Goal: Task Accomplishment & Management: Use online tool/utility

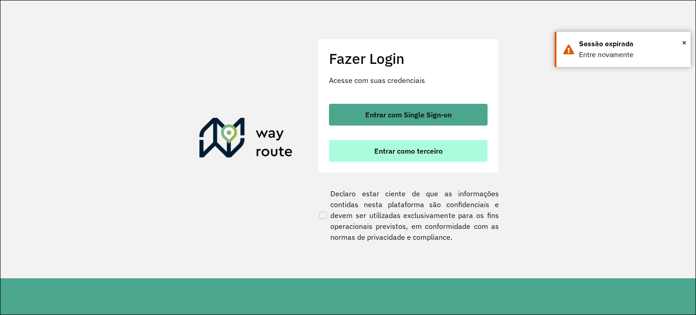
click at [404, 141] on button "Entrar como terceiro" at bounding box center [408, 151] width 159 height 22
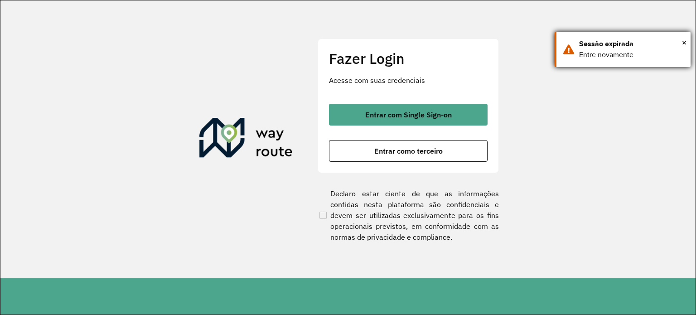
click at [681, 39] on div "Sessão expirada" at bounding box center [631, 44] width 105 height 11
click at [686, 41] on section "Fazer Login Acesse com suas credenciais Entrar com Single Sign-on Entrar como t…" at bounding box center [347, 139] width 695 height 278
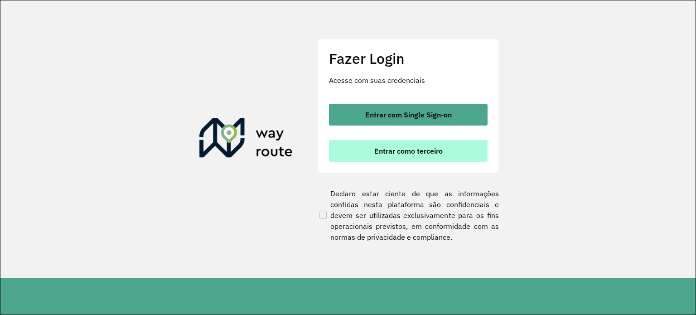
click at [412, 154] on span "Entrar como terceiro" at bounding box center [408, 150] width 68 height 7
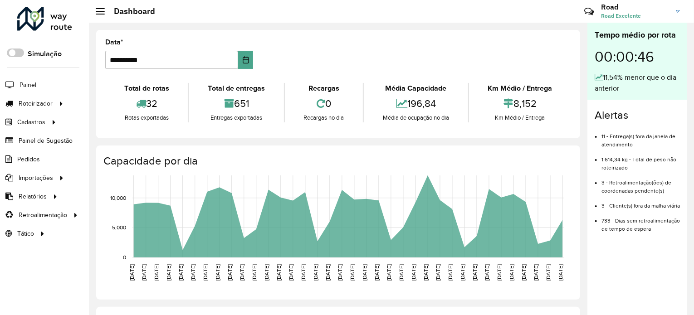
click at [685, 10] on link "Road Road Excelente" at bounding box center [644, 12] width 86 height 24
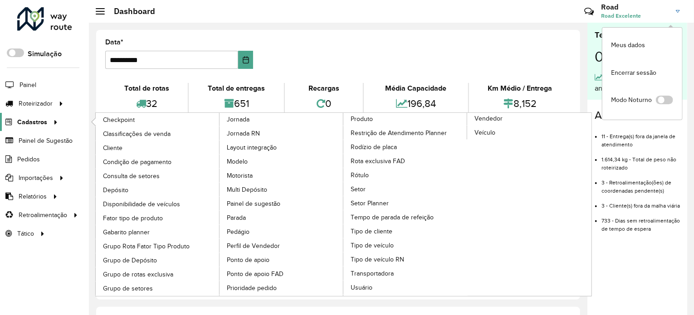
click at [37, 119] on span "Cadastros" at bounding box center [32, 122] width 30 height 10
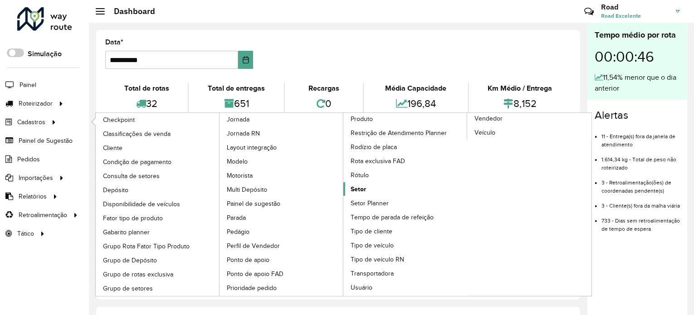
click at [378, 187] on link "Setor" at bounding box center [405, 189] width 124 height 14
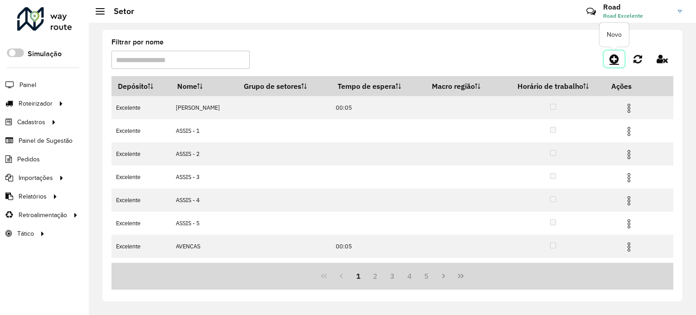
click at [613, 56] on icon at bounding box center [615, 58] width 10 height 11
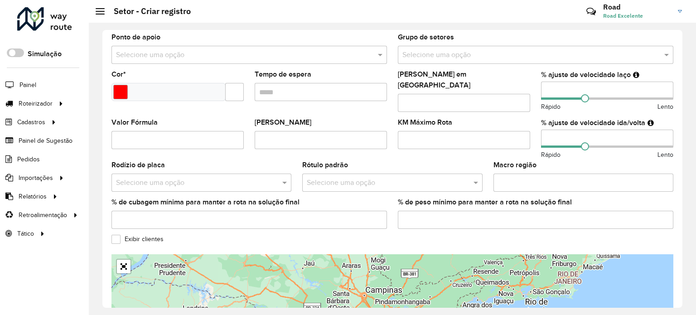
scroll to position [305, 0]
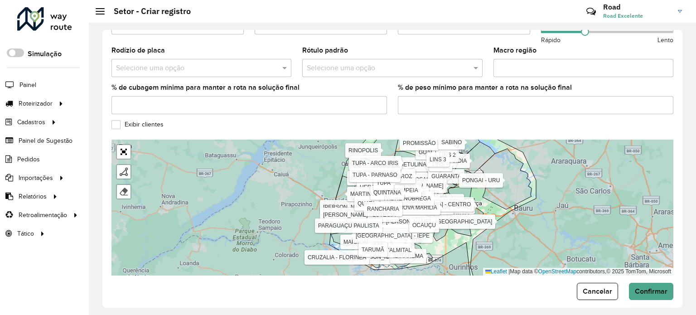
drag, startPoint x: 554, startPoint y: 169, endPoint x: 534, endPoint y: 180, distance: 22.7
click at [534, 180] on div "ALVARO DE CARVALHO ASSIS - 1 ASSIS - 2 ASSIS - 3 ASSIS - 4 ASSIS - 5 AVENCAS BA…" at bounding box center [393, 208] width 562 height 136
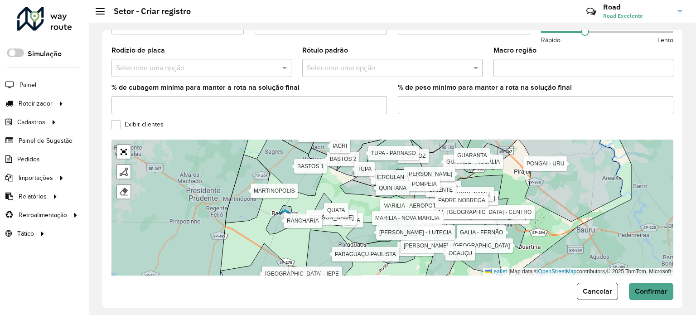
drag, startPoint x: 486, startPoint y: 217, endPoint x: 541, endPoint y: 211, distance: 55.6
click at [541, 211] on div "ALVARO DE CARVALHO ASSIS - 1 ASSIS - 2 ASSIS - 3 ASSIS - 4 ASSIS - 5 AVENCAS BA…" at bounding box center [393, 208] width 562 height 136
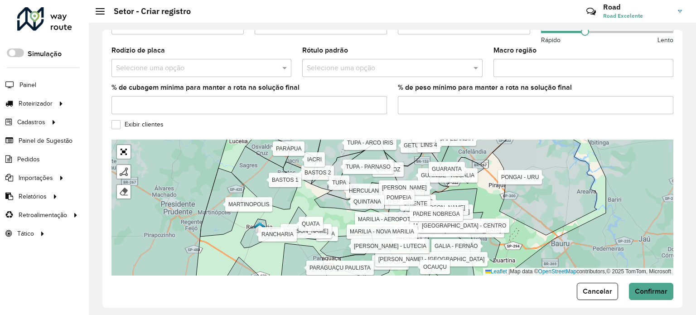
drag, startPoint x: 535, startPoint y: 205, endPoint x: 509, endPoint y: 219, distance: 28.8
click at [509, 219] on div "ALVARO DE CARVALHO ASSIS - 1 ASSIS - 2 ASSIS - 3 ASSIS - 4 ASSIS - 5 AVENCAS BA…" at bounding box center [393, 208] width 562 height 136
click at [53, 25] on div at bounding box center [44, 19] width 55 height 24
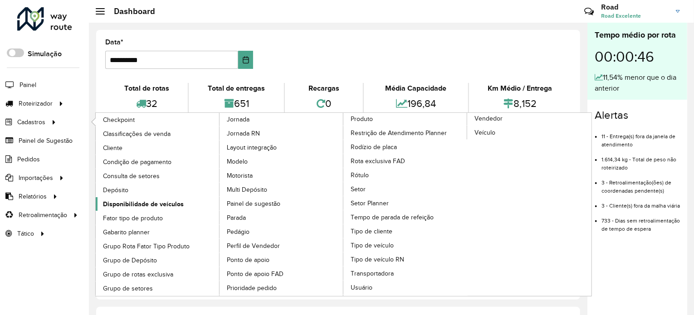
click at [133, 203] on span "Disponibilidade de veículos" at bounding box center [143, 204] width 81 height 10
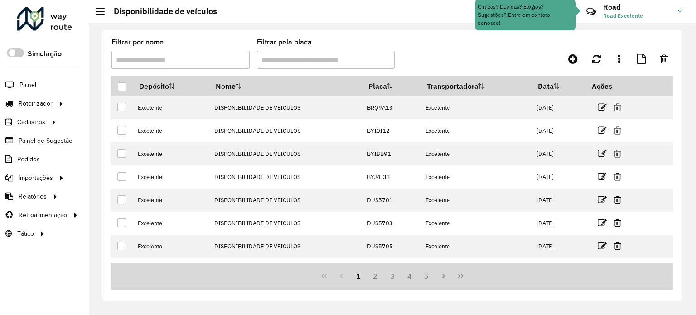
click at [231, 286] on div "1 2 3 4 5" at bounding box center [393, 276] width 562 height 27
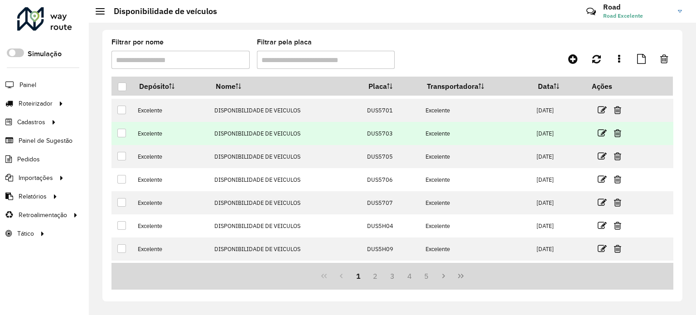
scroll to position [109, 0]
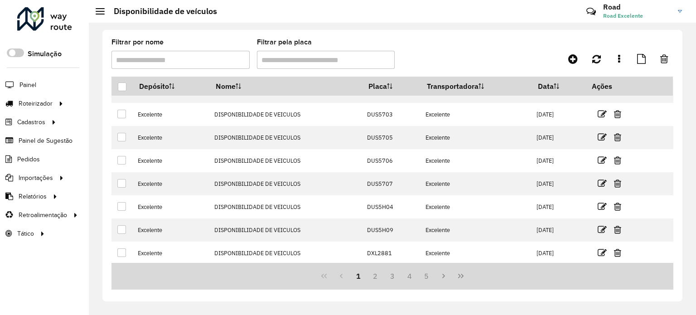
click at [58, 18] on div at bounding box center [44, 19] width 55 height 24
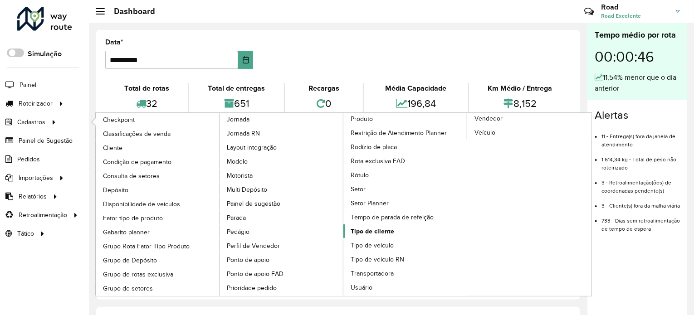
click at [381, 224] on link "Tipo de cliente" at bounding box center [405, 231] width 124 height 14
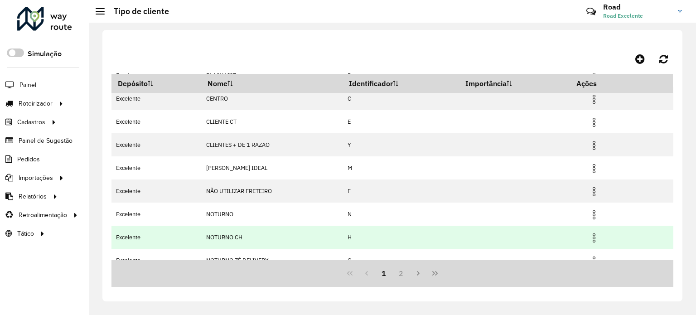
scroll to position [109, 0]
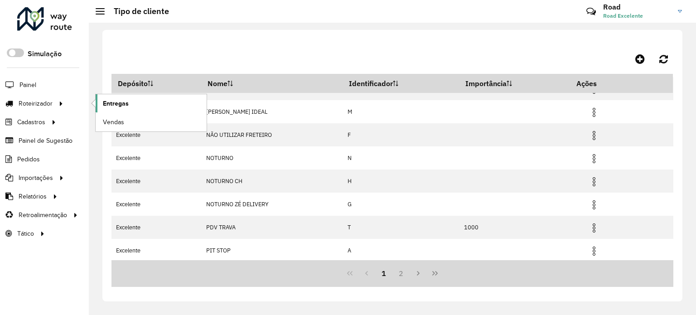
click at [142, 107] on link "Entregas" at bounding box center [151, 103] width 111 height 18
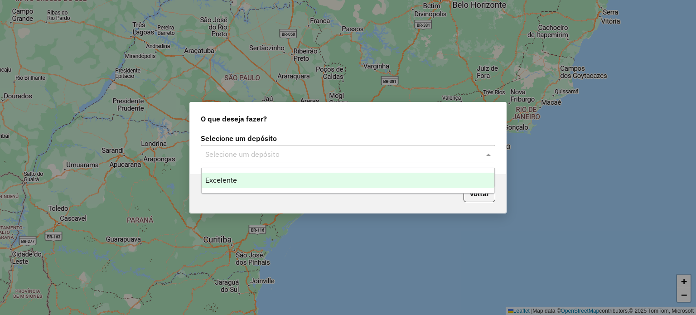
click at [267, 159] on input "text" at bounding box center [338, 154] width 267 height 11
click at [230, 177] on span "Excelente" at bounding box center [221, 180] width 32 height 8
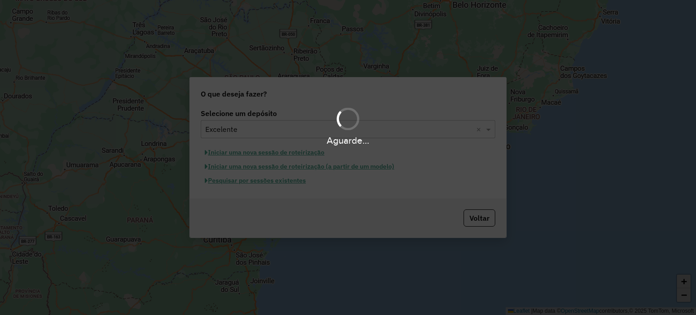
click at [230, 180] on hb-app "Aguarde... Pop-up bloqueado! Seu navegador bloqueou automáticamente a abertura …" at bounding box center [348, 157] width 696 height 315
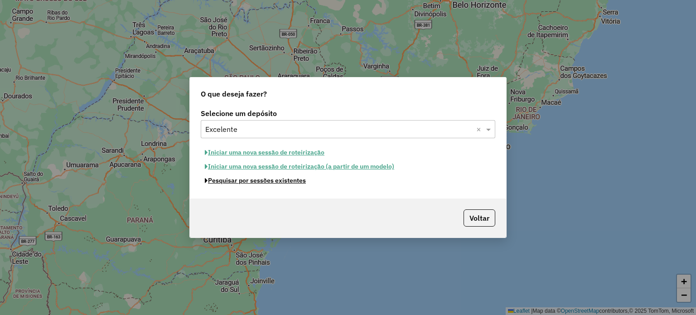
click at [230, 180] on button "Pesquisar por sessões existentes" at bounding box center [255, 181] width 109 height 14
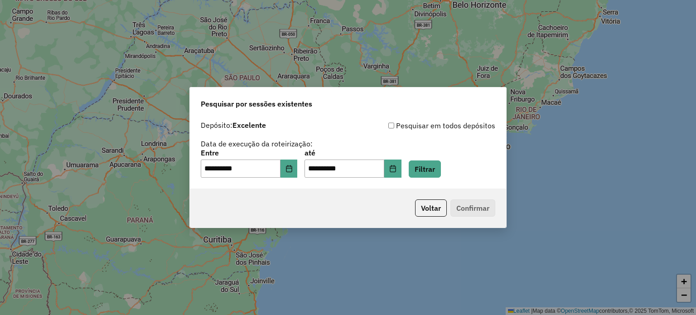
click at [441, 180] on div "**********" at bounding box center [348, 153] width 316 height 72
click at [440, 173] on button "Filtrar" at bounding box center [425, 168] width 32 height 17
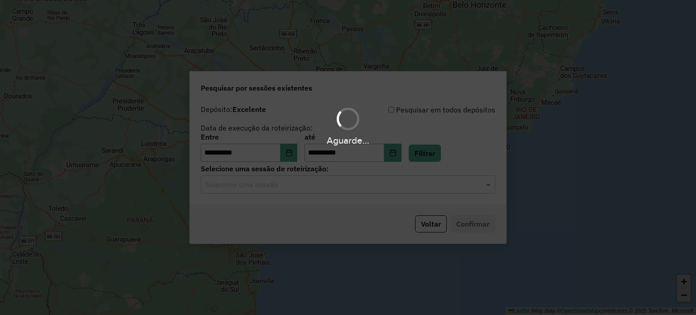
drag, startPoint x: 312, startPoint y: 193, endPoint x: 267, endPoint y: 185, distance: 46.1
click at [310, 194] on hb-app "**********" at bounding box center [348, 157] width 696 height 315
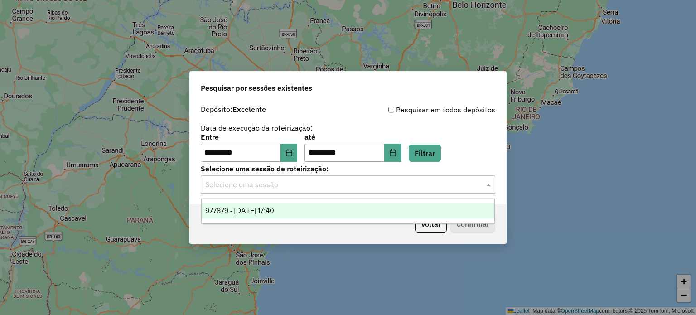
click at [264, 185] on input "text" at bounding box center [338, 185] width 267 height 11
click at [296, 218] on div "977879 - 12/08/2025 17:40" at bounding box center [348, 210] width 293 height 15
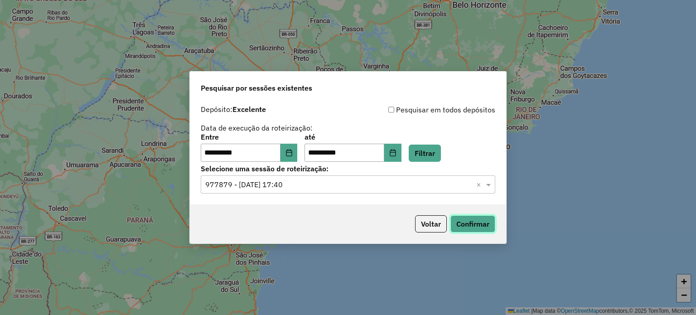
click at [475, 228] on button "Confirmar" at bounding box center [473, 223] width 45 height 17
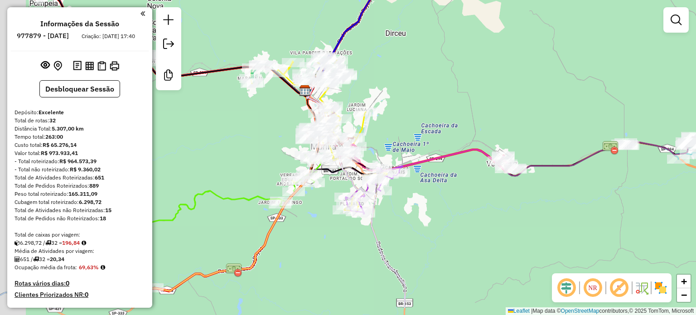
drag, startPoint x: 354, startPoint y: 165, endPoint x: 399, endPoint y: 123, distance: 61.6
click at [399, 123] on div "Janela de atendimento Grade de atendimento Capacidade Transportadoras Veículos …" at bounding box center [348, 157] width 696 height 315
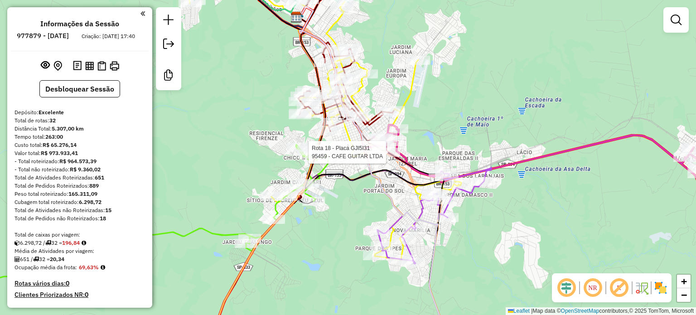
select select "**********"
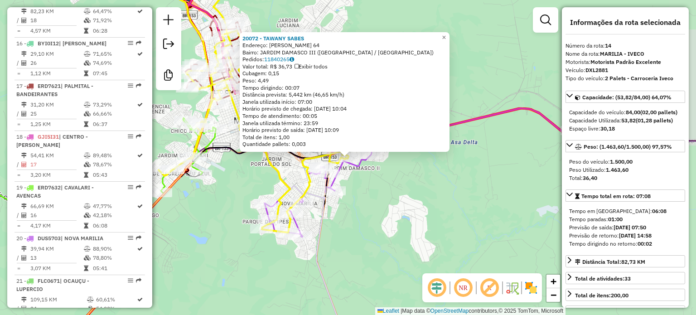
scroll to position [967, 0]
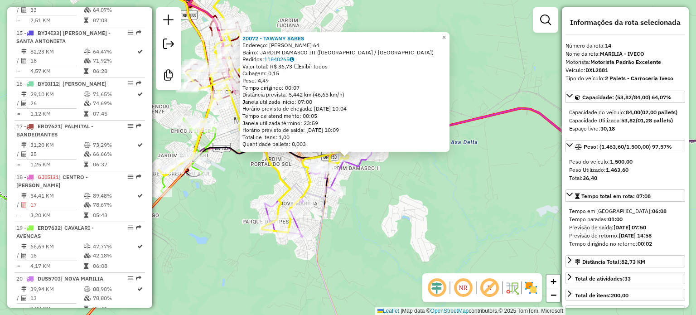
click at [363, 206] on div "20072 - TAWANY SABES Endereço: [PERSON_NAME] 64 Bairro: JARDIM DAMASCO III ([GE…" at bounding box center [348, 157] width 696 height 315
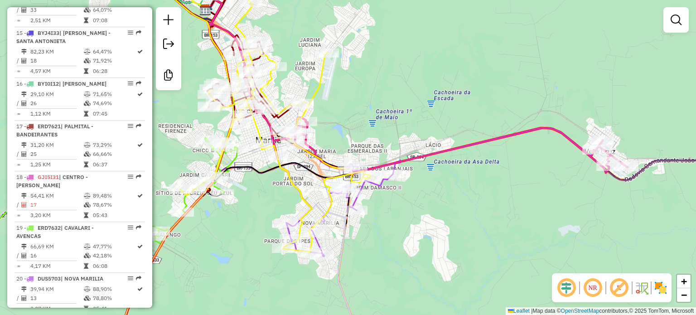
drag, startPoint x: 279, startPoint y: 165, endPoint x: 301, endPoint y: 176, distance: 24.3
click at [301, 176] on icon at bounding box center [233, 120] width 273 height 264
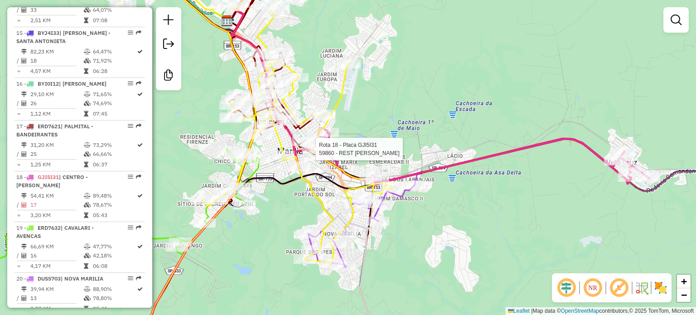
select select "**********"
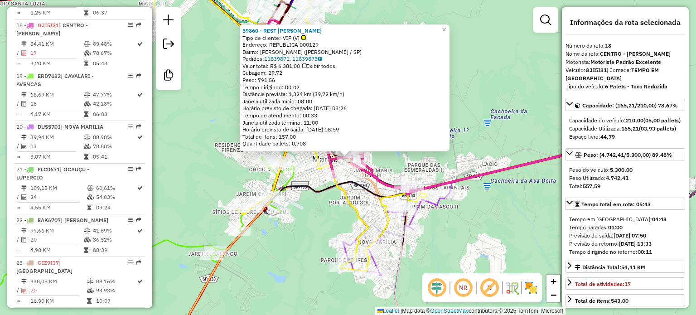
scroll to position [1170, 0]
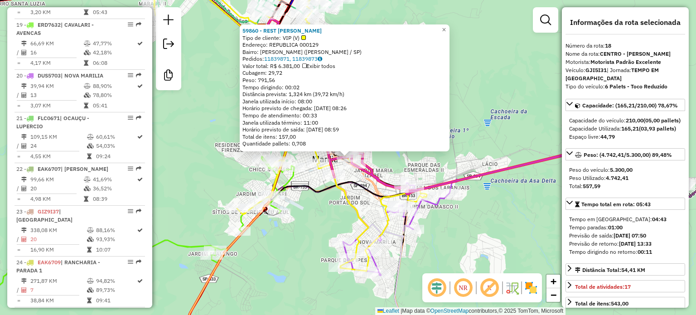
click at [324, 214] on div "59860 - REST CHAPLIN Tipo de cliente: VIP (V) Endereço: REPUBLICA 000129 Bairro…" at bounding box center [348, 157] width 696 height 315
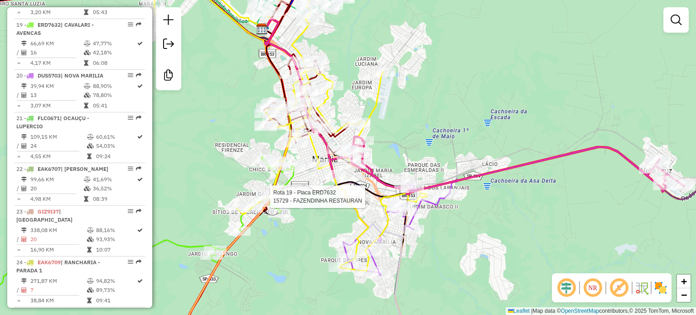
select select "**********"
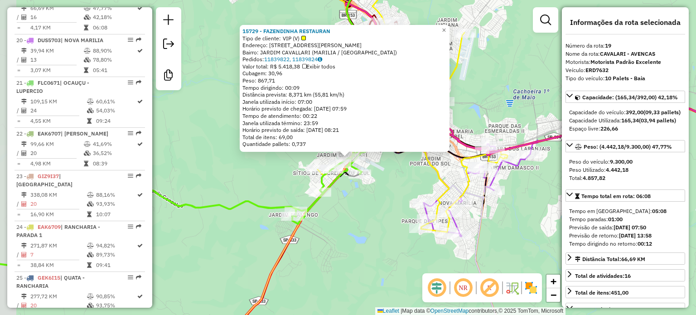
scroll to position [1220, 0]
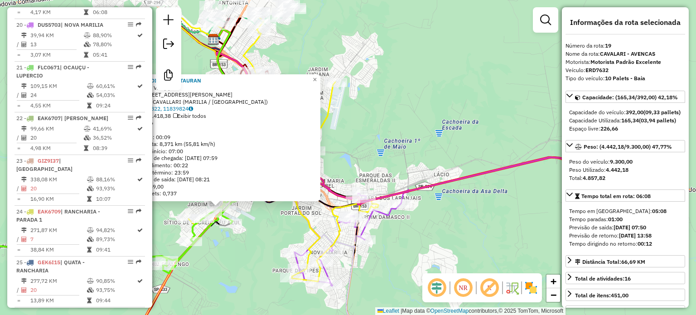
drag, startPoint x: 369, startPoint y: 186, endPoint x: 240, endPoint y: 237, distance: 138.7
click at [240, 237] on div "15729 - FAZENDINHA RESTAURAN Tipo de cliente: VIP (V) Endereço: AV [PERSON_NAME…" at bounding box center [348, 157] width 696 height 315
click at [241, 235] on div "15729 - FAZENDINHA RESTAURAN Tipo de cliente: VIP (V) Endereço: AV [PERSON_NAME…" at bounding box center [348, 157] width 696 height 315
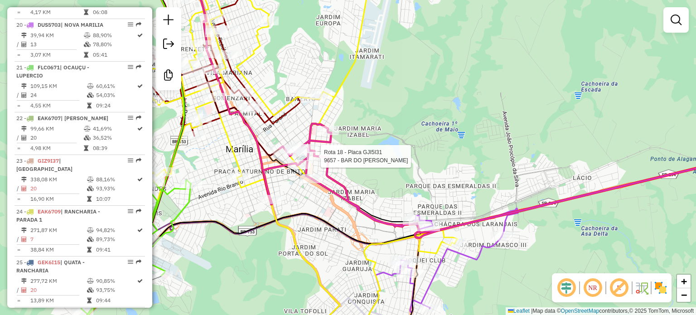
select select "**********"
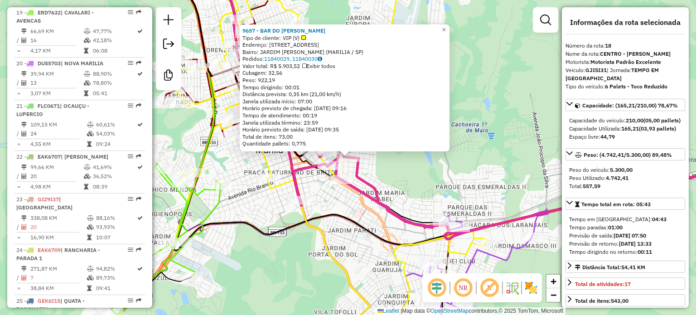
scroll to position [1170, 0]
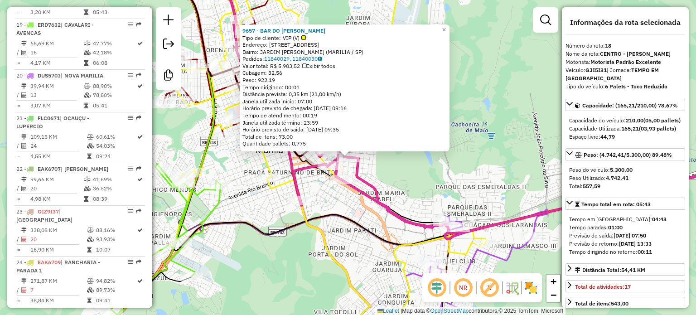
click at [397, 185] on div "9657 - BAR DO AMORIM MARILI Tipo de cliente: VIP (V) Endereço: [STREET_ADDRESS]…" at bounding box center [348, 157] width 696 height 315
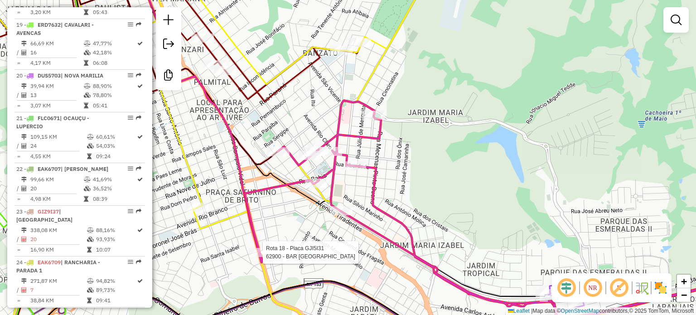
select select "**********"
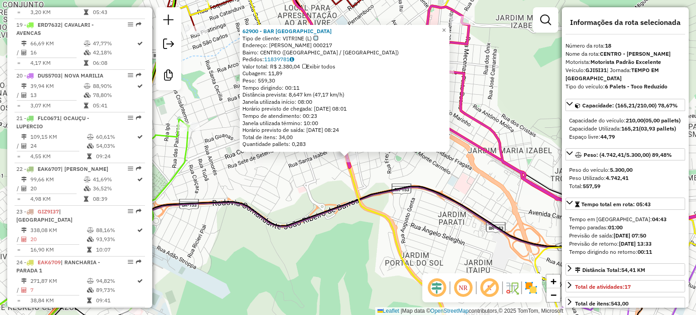
click at [393, 168] on div "62900 - BAR BAHIA Tipo de cliente: VITRINE (L) Endereço: [PERSON_NAME] 000217 B…" at bounding box center [348, 157] width 696 height 315
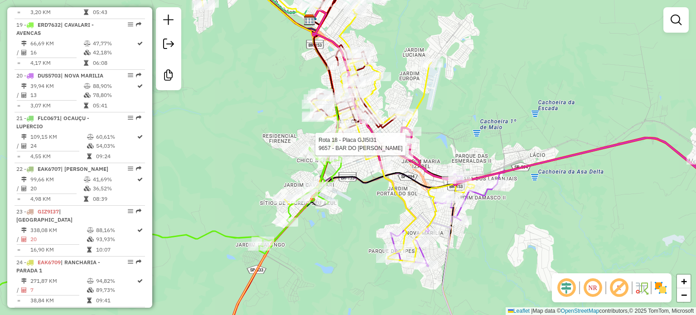
select select "**********"
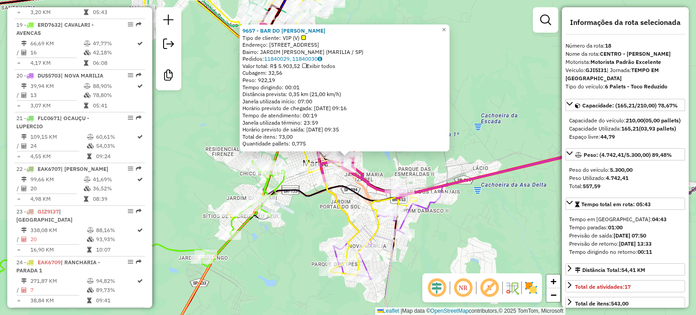
click at [384, 172] on div "Rota 20 - Placa DUS5703 10353 - [GEOGRAPHIC_DATA] e CONV 9657 - BAR DO AMORIM M…" at bounding box center [348, 157] width 696 height 315
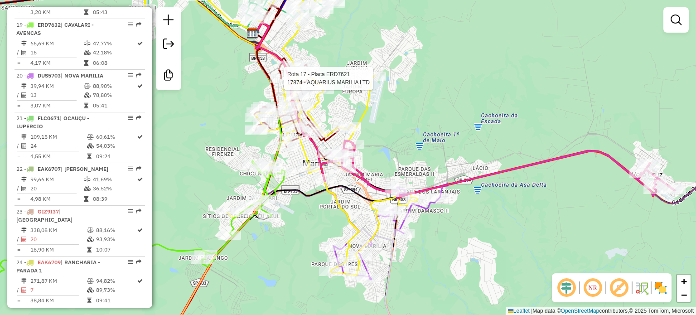
select select "**********"
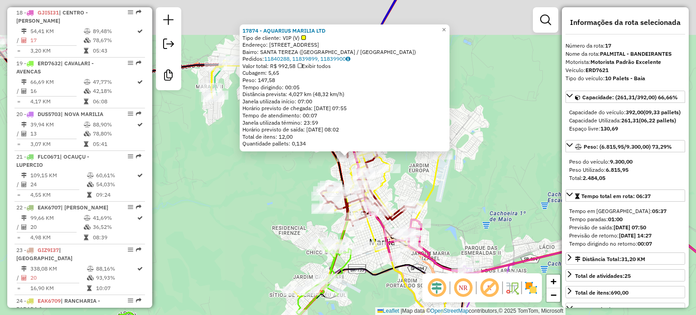
scroll to position [1119, 0]
